Goal: Information Seeking & Learning: Learn about a topic

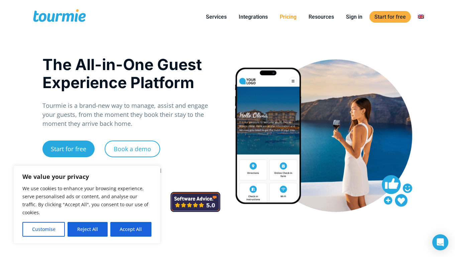
click at [288, 16] on link "Pricing" at bounding box center [288, 17] width 27 height 8
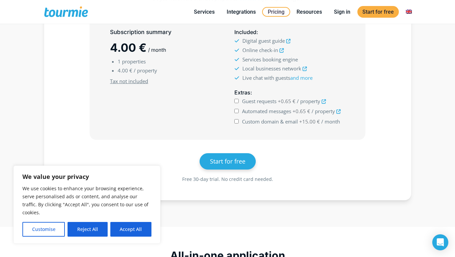
scroll to position [236, 0]
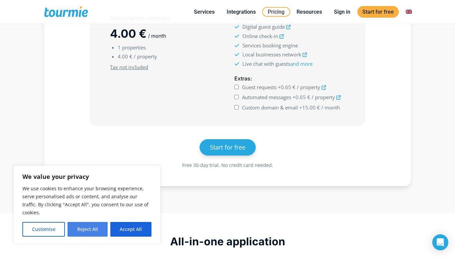
click at [88, 231] on button "Reject All" at bounding box center [88, 229] width 40 height 15
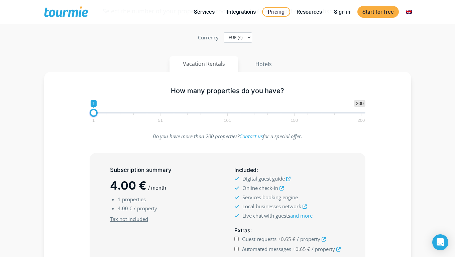
scroll to position [78, 0]
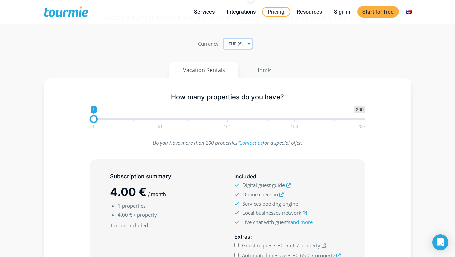
click at [250, 44] on select "EUR (€) USD ($) GBP (£)" at bounding box center [238, 44] width 28 height 10
select select "USD"
click at [224, 39] on select "EUR (€) USD ($) GBP (£)" at bounding box center [238, 44] width 28 height 10
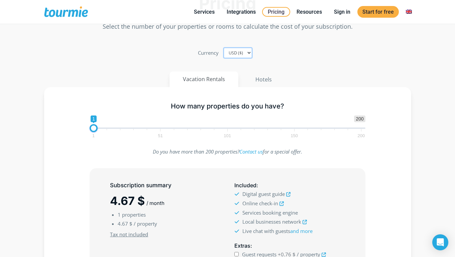
scroll to position [0, 0]
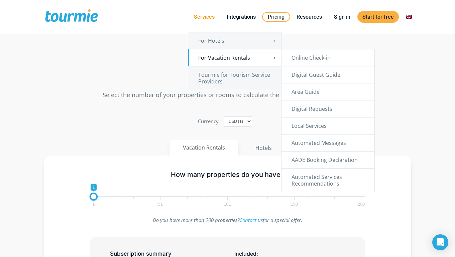
click at [218, 60] on link "For Vacation Rentals" at bounding box center [234, 57] width 93 height 17
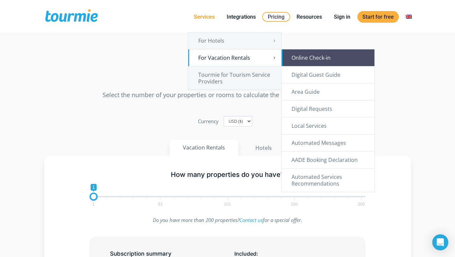
click at [297, 56] on link "Online Check-in" at bounding box center [328, 57] width 93 height 17
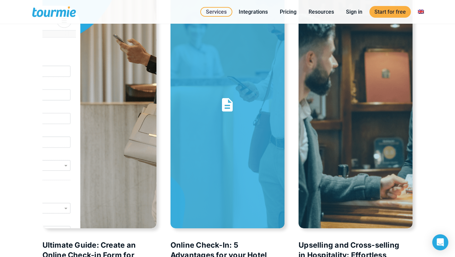
scroll to position [1342, 0]
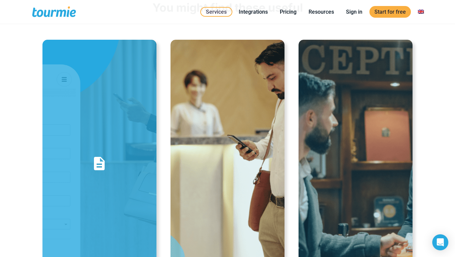
click at [103, 157] on link "Ultimate Guide: Create an Online Check-in Form for your Hotel or Vacation Rental" at bounding box center [99, 164] width 114 height 248
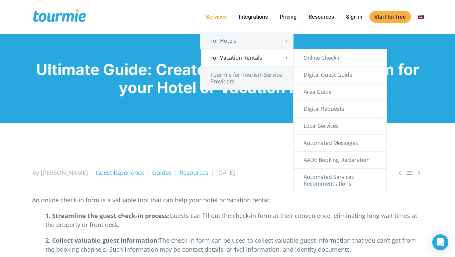
click at [278, 56] on link "For Vacation Rentals" at bounding box center [246, 57] width 93 height 17
